Goal: Information Seeking & Learning: Understand process/instructions

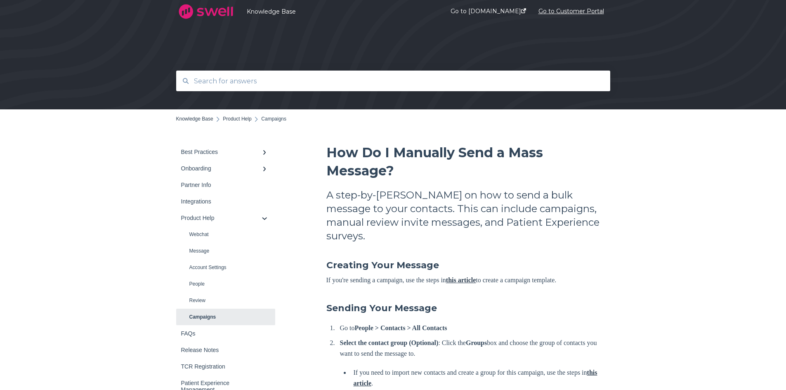
click at [585, 10] on link "Go to Customer Portal" at bounding box center [571, 12] width 66 height 32
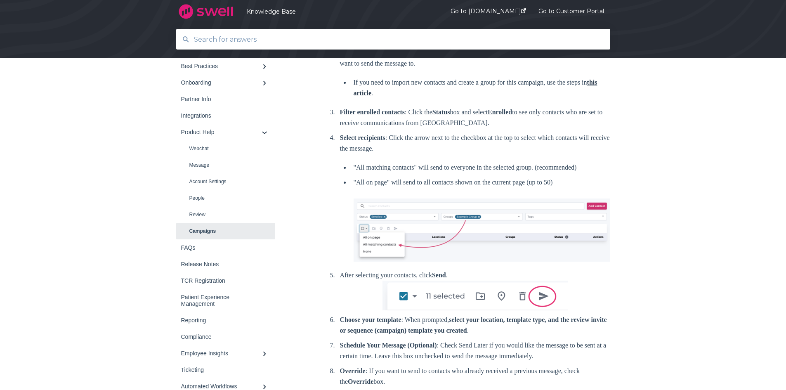
scroll to position [248, 0]
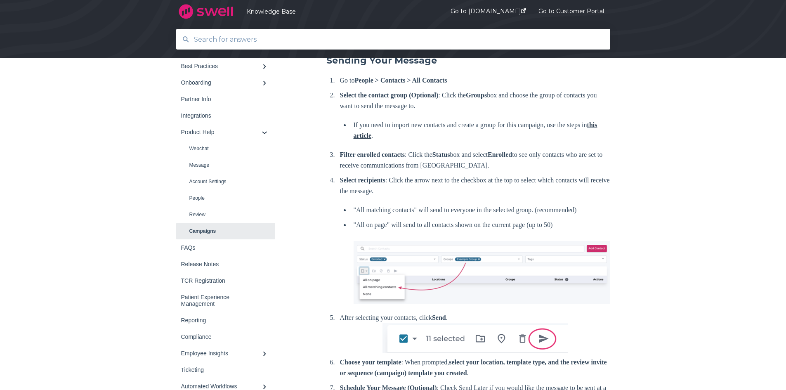
click at [375, 123] on link "this article" at bounding box center [476, 130] width 244 height 18
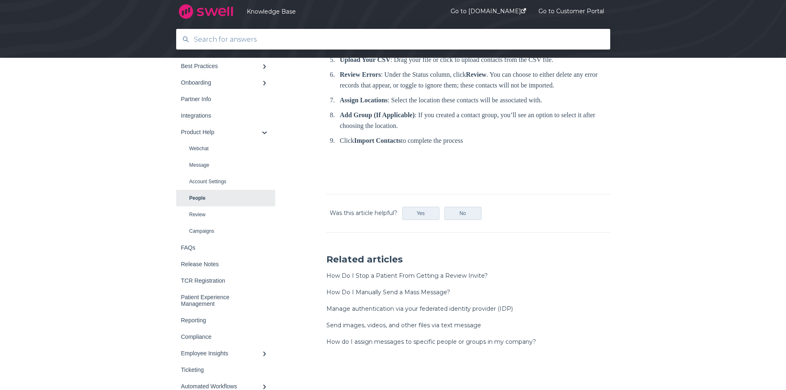
scroll to position [454, 0]
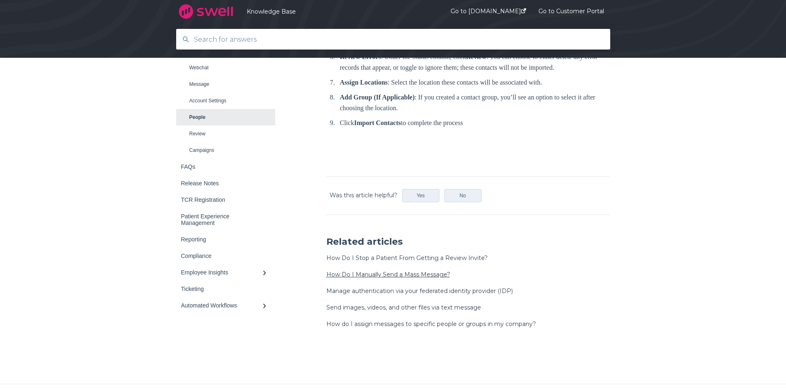
click at [407, 271] on link "How Do I Manually Send a Mass Message?" at bounding box center [388, 274] width 124 height 7
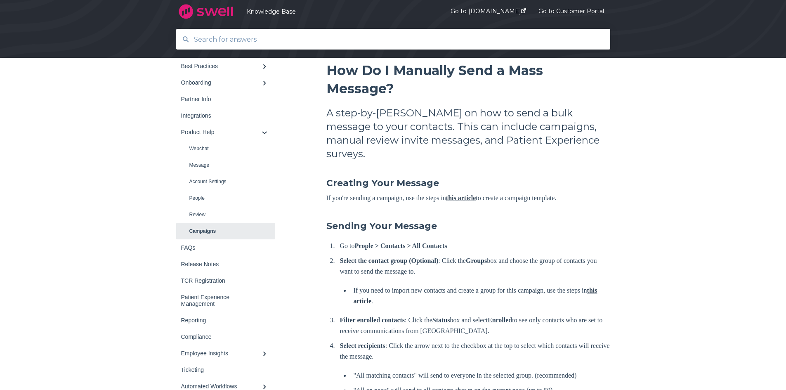
scroll to position [83, 0]
click at [482, 10] on link "Go to [DOMAIN_NAME]" at bounding box center [489, 12] width 76 height 32
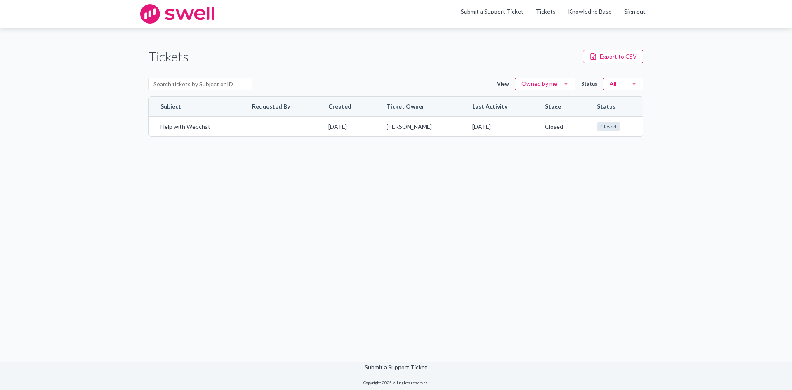
click at [153, 17] on img at bounding box center [177, 13] width 74 height 19
click at [274, 57] on div "Tickets Export to CSV" at bounding box center [396, 56] width 495 height 19
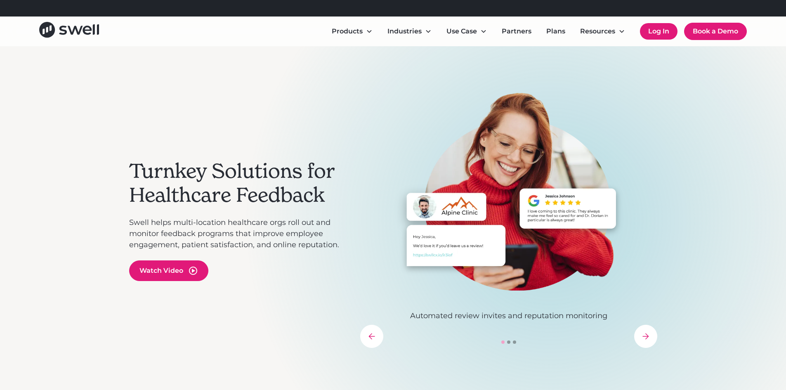
click at [654, 32] on link "Log In" at bounding box center [659, 31] width 38 height 17
